Goal: Task Accomplishment & Management: Manage account settings

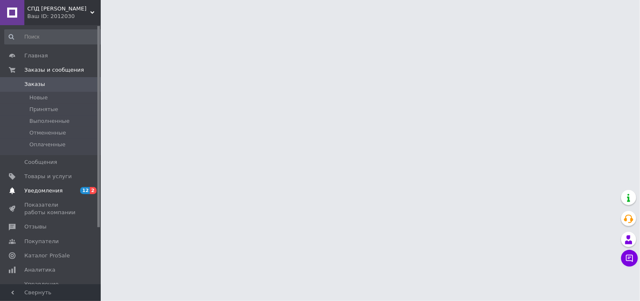
click at [47, 191] on span "Уведомления" at bounding box center [43, 191] width 38 height 8
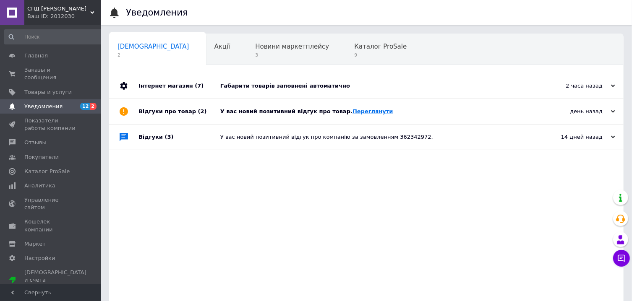
click at [353, 113] on link "Переглянути" at bounding box center [373, 111] width 41 height 6
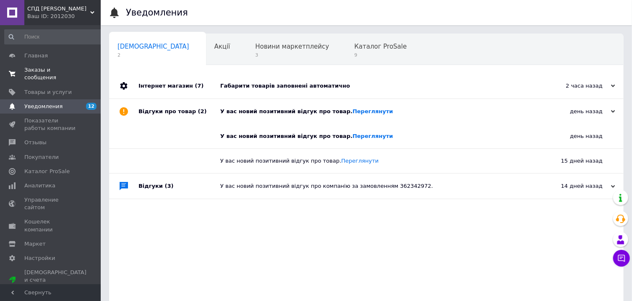
click at [54, 76] on span "Заказы и сообщения" at bounding box center [50, 73] width 53 height 15
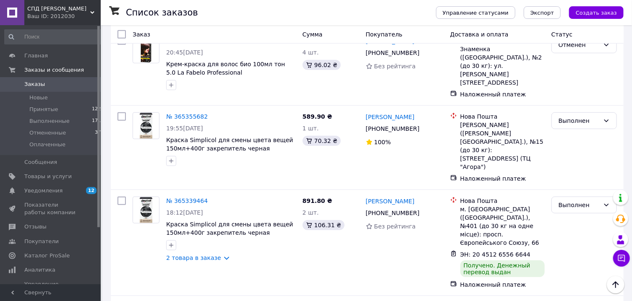
scroll to position [315, 0]
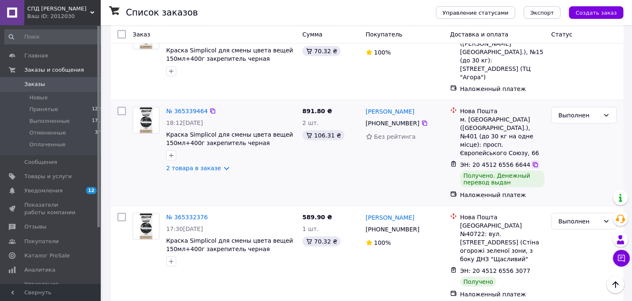
click at [532, 162] on icon at bounding box center [535, 165] width 7 height 7
click at [532, 268] on icon at bounding box center [535, 271] width 7 height 7
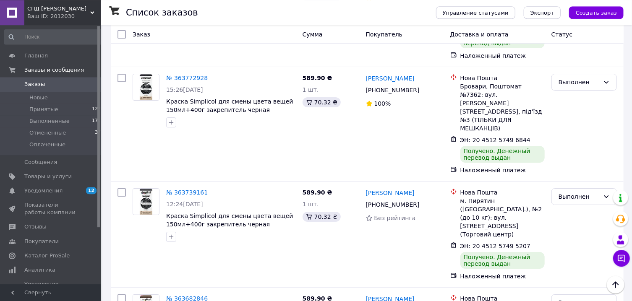
scroll to position [1513, 0]
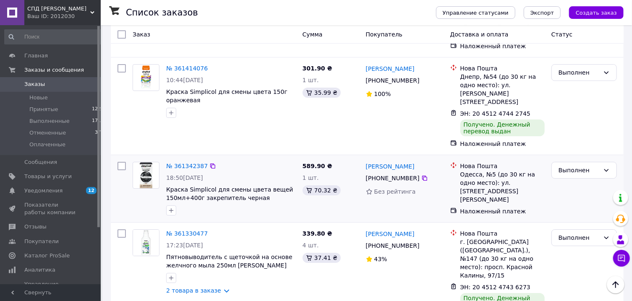
scroll to position [1549, 0]
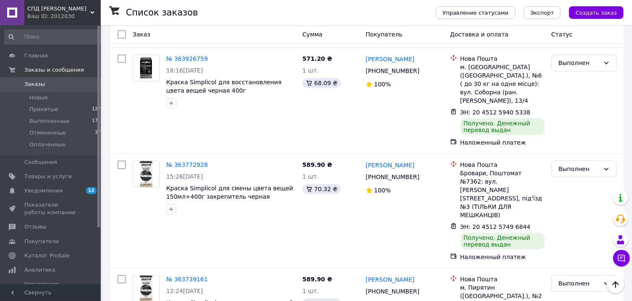
scroll to position [1513, 0]
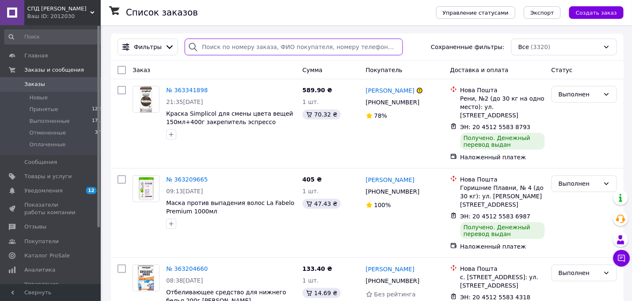
click at [217, 50] on input "search" at bounding box center [294, 47] width 218 height 17
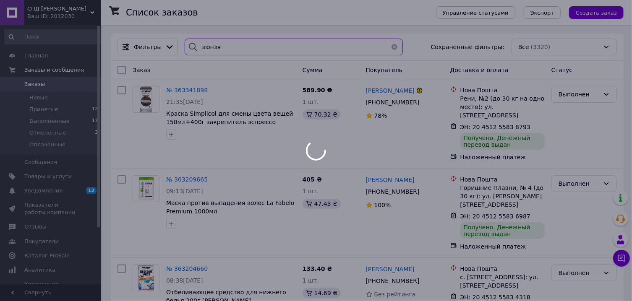
type input "зюнзя"
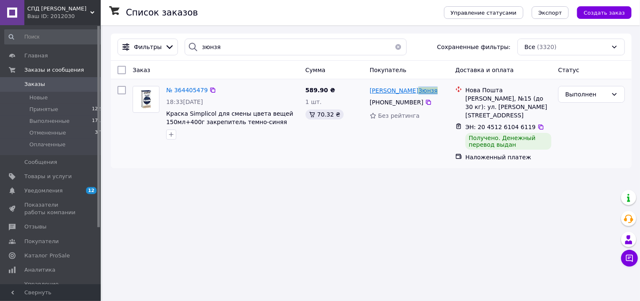
drag, startPoint x: 411, startPoint y: 94, endPoint x: 387, endPoint y: 94, distance: 23.9
copy span "Зюнзя"
drag, startPoint x: 422, startPoint y: 103, endPoint x: 395, endPoint y: 105, distance: 26.5
click at [395, 105] on div "[PHONE_NUMBER]" at bounding box center [396, 103] width 57 height 12
copy div "185 54 09"
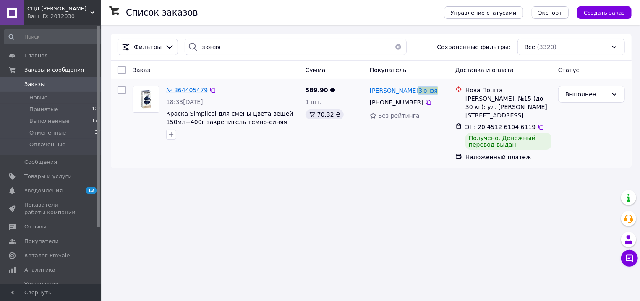
click at [170, 92] on span "№ 364405479" at bounding box center [187, 90] width 42 height 7
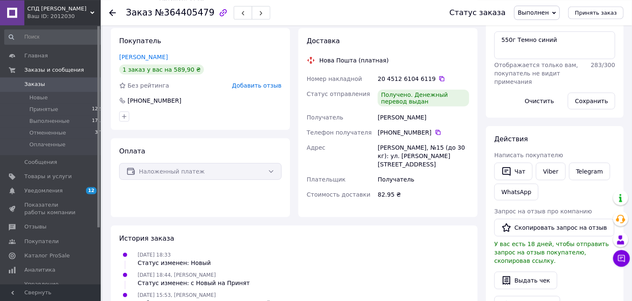
scroll to position [82, 0]
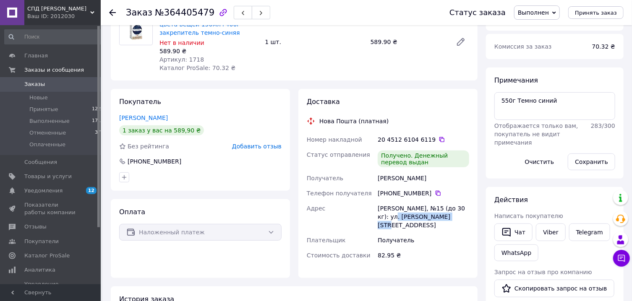
drag, startPoint x: 450, startPoint y: 217, endPoint x: 385, endPoint y: 213, distance: 64.8
click at [385, 213] on div "[PERSON_NAME], №15 (до 30 кг): ул. [PERSON_NAME][STREET_ADDRESS]" at bounding box center [423, 217] width 95 height 32
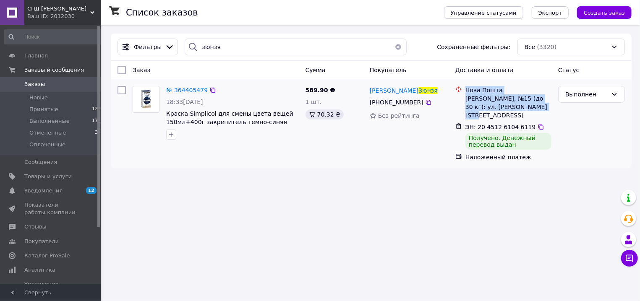
drag, startPoint x: 465, startPoint y: 90, endPoint x: 547, endPoint y: 107, distance: 83.3
click at [547, 107] on div "Нова Пошта [PERSON_NAME], №15 (до 30 кг): ул. [PERSON_NAME][STREET_ADDRESS]" at bounding box center [508, 103] width 89 height 34
copy div "Нова Пошта [PERSON_NAME], №15 (до 30 кг): ул. [PERSON_NAME][STREET_ADDRESS]"
click at [425, 103] on icon at bounding box center [428, 102] width 7 height 7
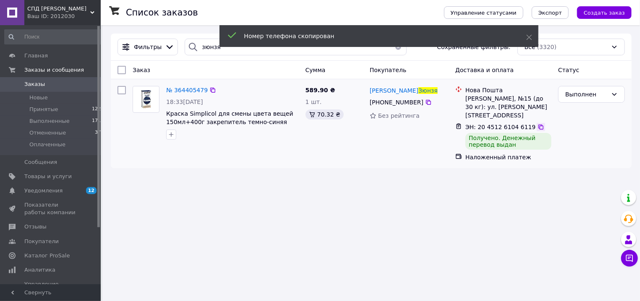
click at [539, 125] on icon at bounding box center [541, 127] width 5 height 5
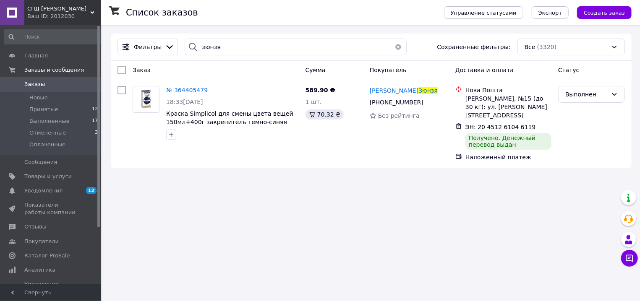
click at [393, 47] on button "button" at bounding box center [398, 47] width 17 height 17
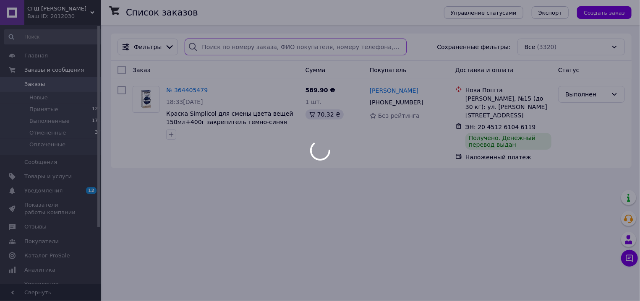
click at [217, 47] on input "search" at bounding box center [296, 47] width 222 height 17
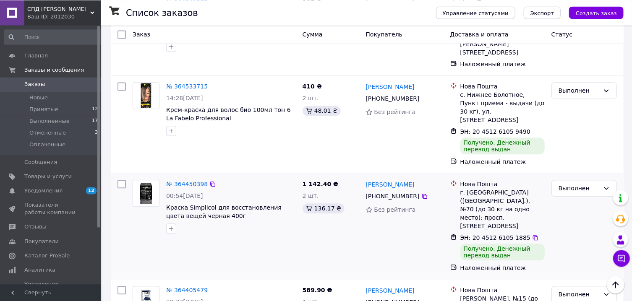
scroll to position [855, 0]
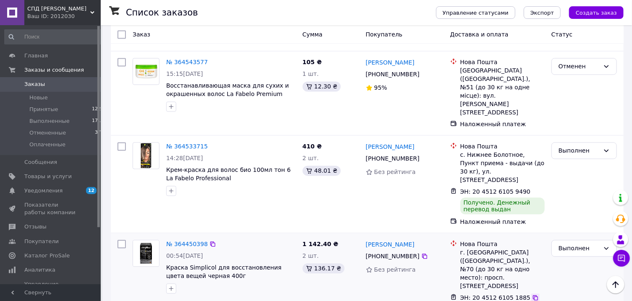
click at [532, 295] on icon at bounding box center [535, 298] width 7 height 7
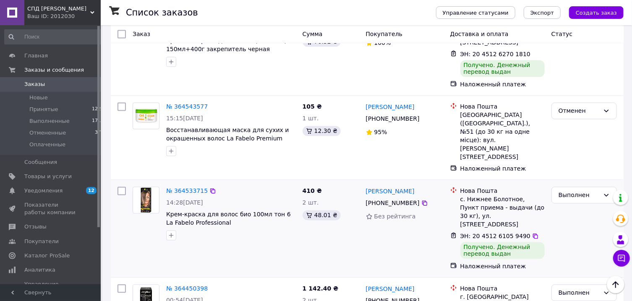
scroll to position [765, 0]
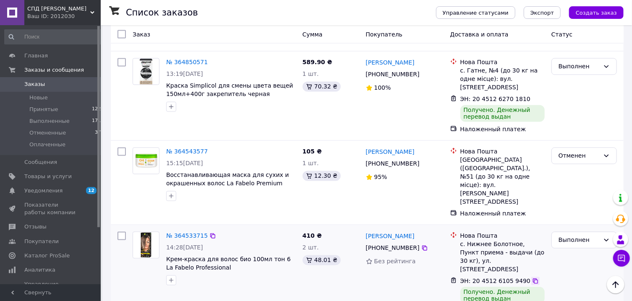
click at [532, 278] on icon at bounding box center [535, 281] width 7 height 7
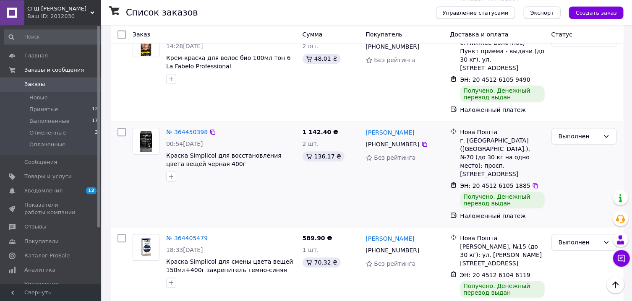
scroll to position [1035, 0]
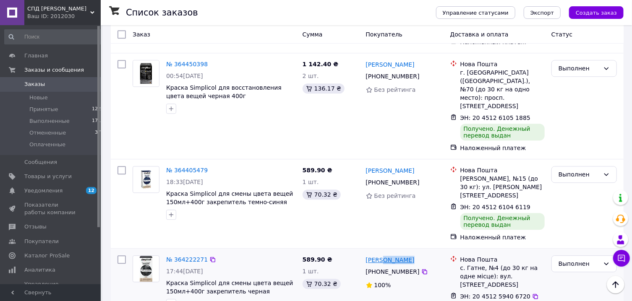
drag, startPoint x: 411, startPoint y: 128, endPoint x: 383, endPoint y: 127, distance: 28.6
copy link "[PERSON_NAME]"
drag, startPoint x: 418, startPoint y: 144, endPoint x: 392, endPoint y: 142, distance: 25.7
click at [392, 266] on div "[PHONE_NUMBER]" at bounding box center [392, 272] width 57 height 12
copy div "006 18 61"
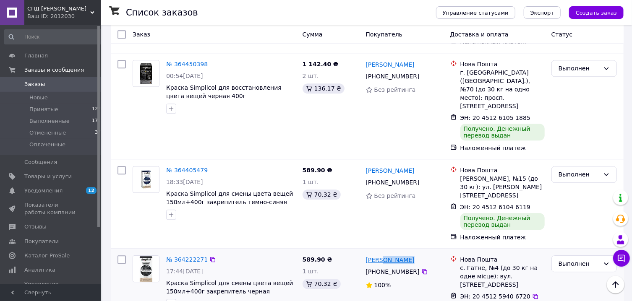
click at [380, 256] on link "[PERSON_NAME]" at bounding box center [390, 260] width 49 height 8
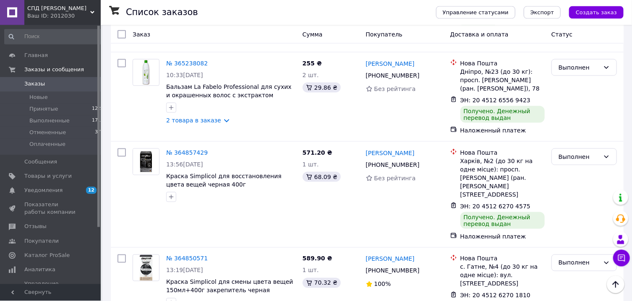
scroll to position [585, 0]
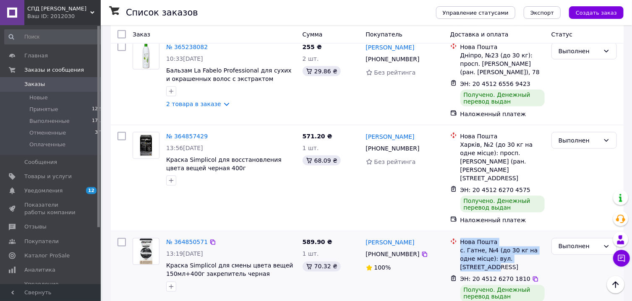
drag, startPoint x: 527, startPoint y: 177, endPoint x: 461, endPoint y: 163, distance: 67.3
click at [461, 238] on div "Нова Пошта с. Гатне, №4 (до 30 кг на одне місце): вул. [STREET_ADDRESS]" at bounding box center [503, 255] width 88 height 34
copy div "Нова Пошта с. Гатне, №4 (до 30 кг на одне місце): вул. [STREET_ADDRESS]"
click at [532, 276] on icon at bounding box center [535, 279] width 7 height 7
